Goal: Task Accomplishment & Management: Manage account settings

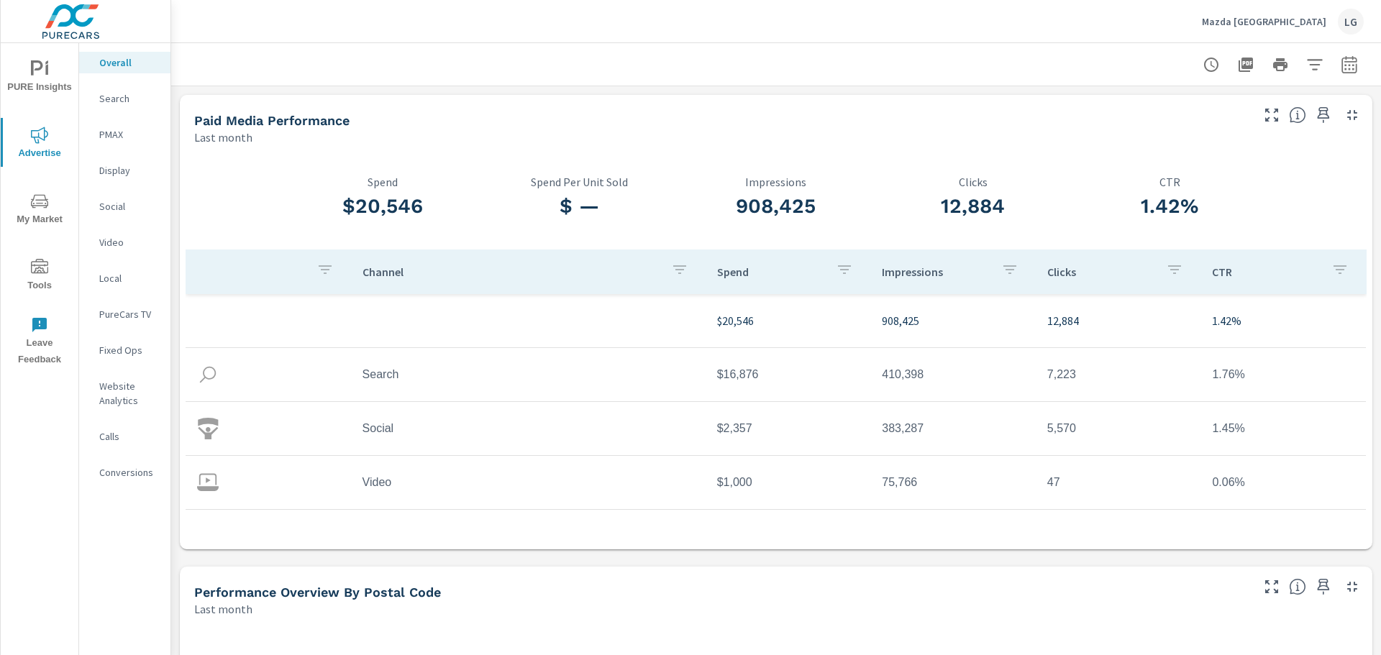
click at [1321, 23] on p "Mazda Roseville" at bounding box center [1264, 21] width 124 height 13
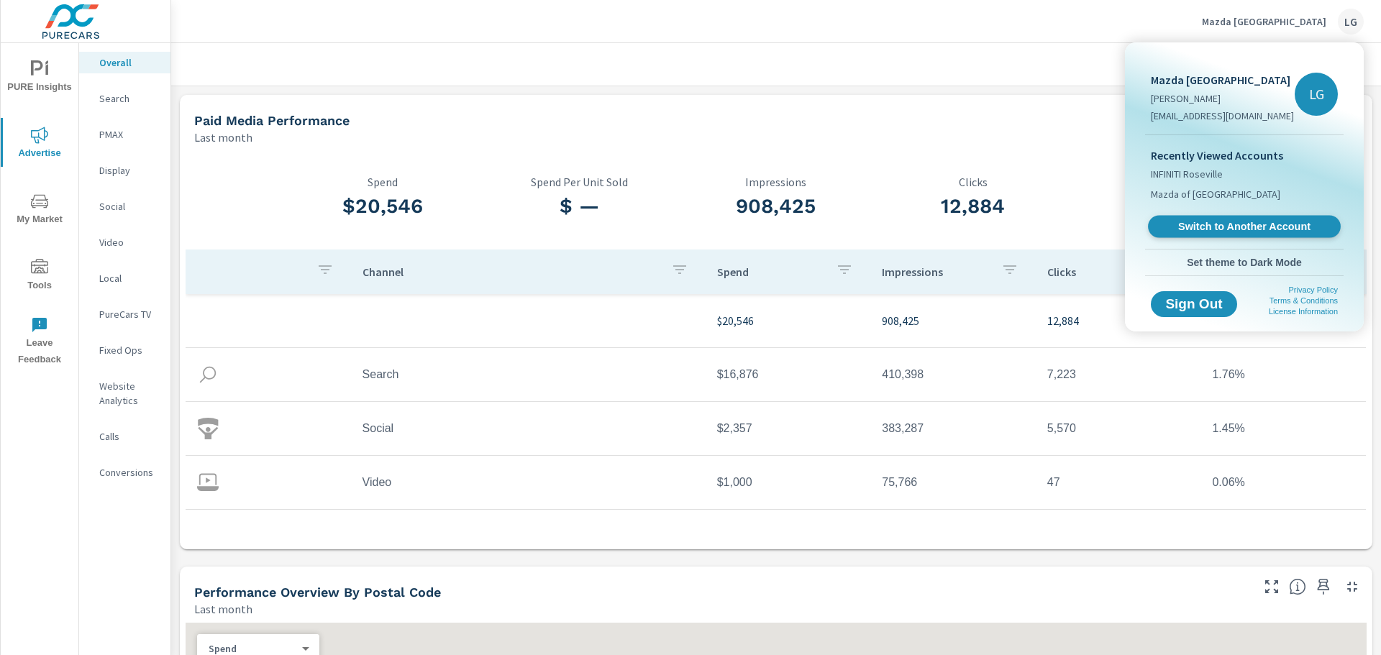
click at [1212, 232] on span "Switch to Another Account" at bounding box center [1244, 227] width 176 height 14
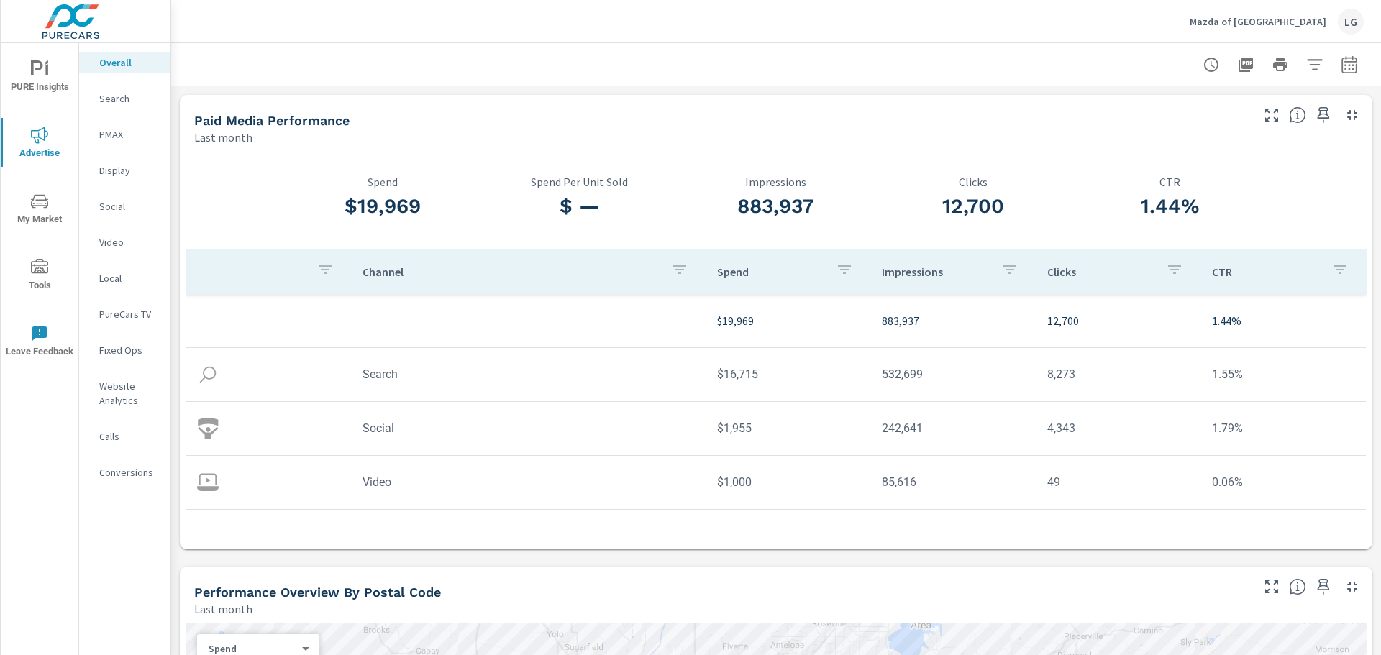
scroll to position [42, 0]
